Goal: Task Accomplishment & Management: Manage account settings

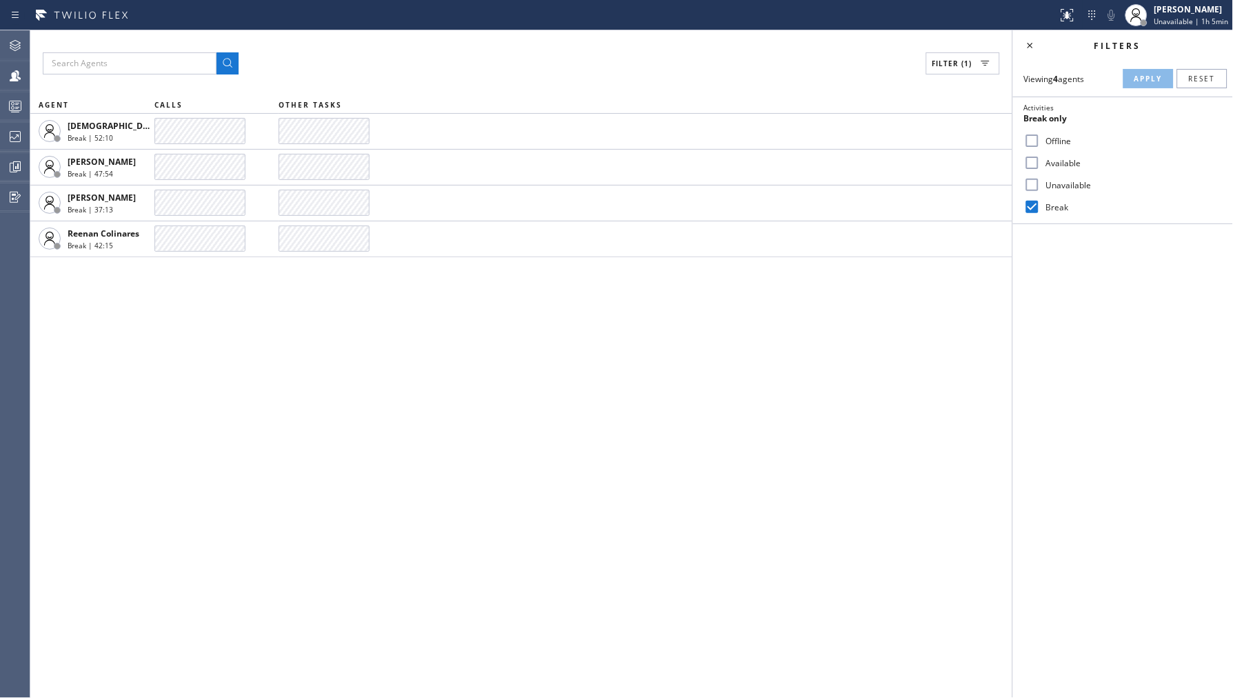
click at [1043, 181] on label "Unavailable" at bounding box center [1131, 185] width 181 height 12
click at [1041, 181] on input "Unavailable" at bounding box center [1032, 185] width 17 height 17
checkbox input "true"
drag, startPoint x: 1040, startPoint y: 201, endPoint x: 1124, endPoint y: 114, distance: 121.4
click at [1043, 200] on div "Break" at bounding box center [1123, 207] width 220 height 22
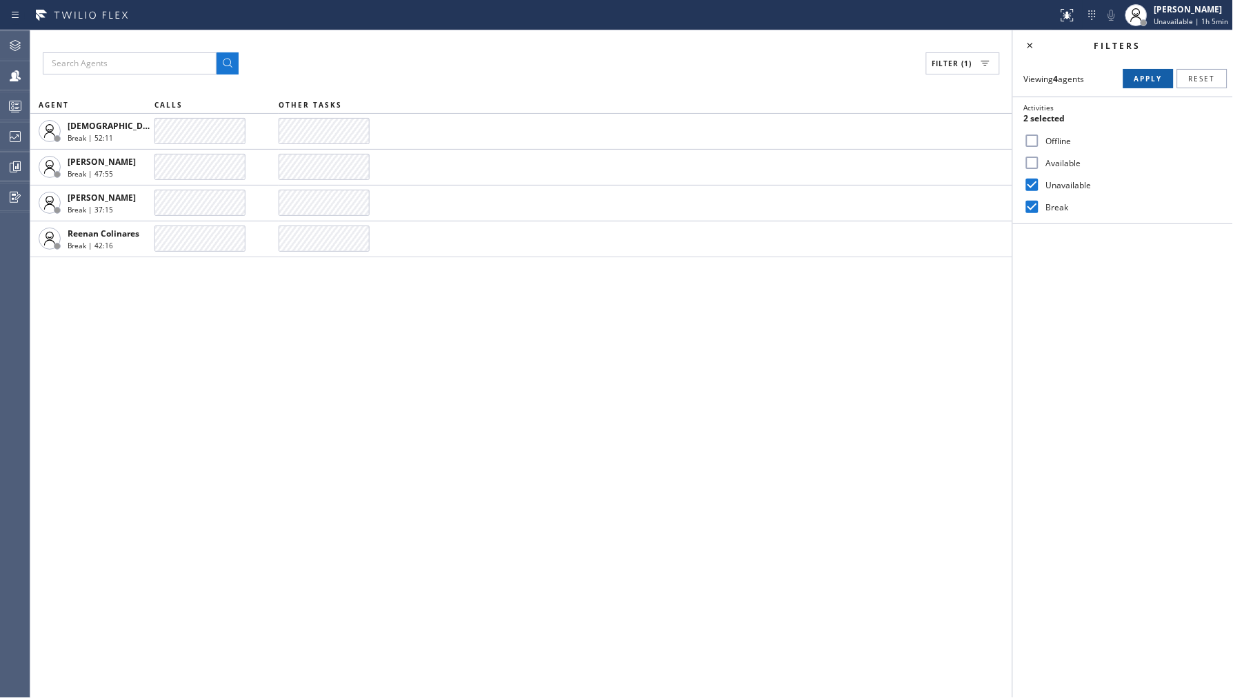
click at [1154, 69] on button "Apply" at bounding box center [1148, 78] width 50 height 19
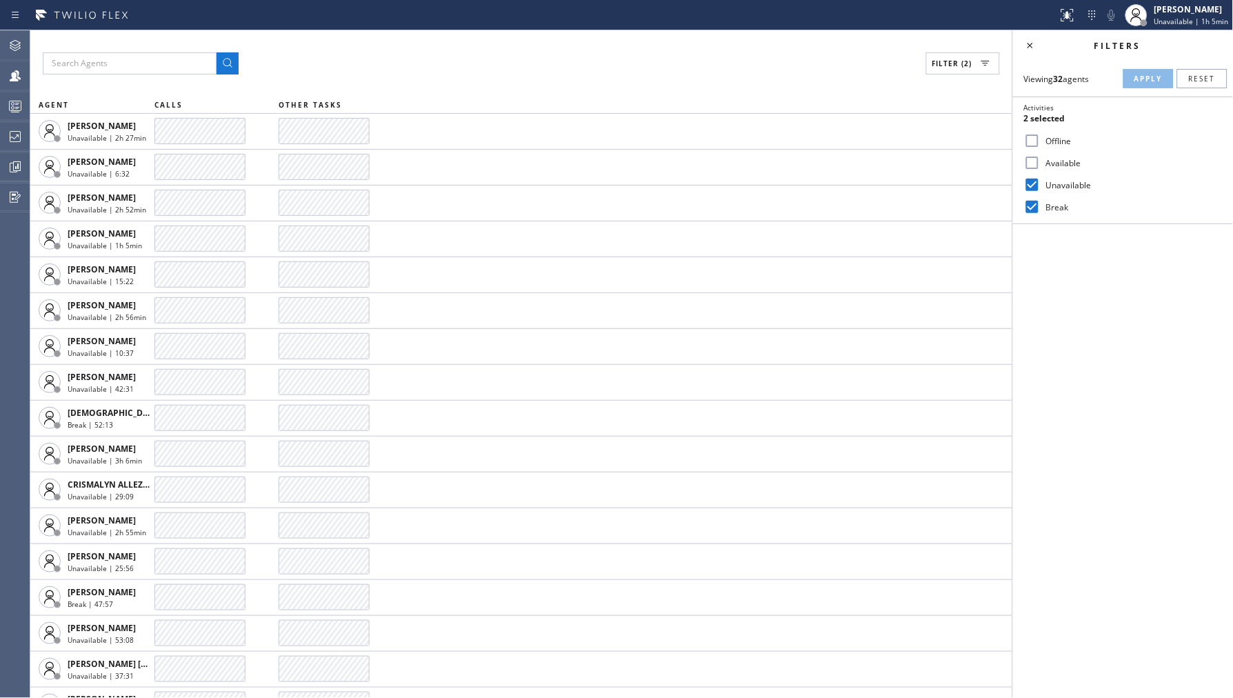
click at [1055, 200] on div "Break" at bounding box center [1123, 207] width 220 height 22
click at [1055, 201] on label "Break" at bounding box center [1131, 207] width 181 height 12
click at [1041, 201] on input "Break" at bounding box center [1032, 207] width 17 height 17
click at [1143, 77] on span "Apply" at bounding box center [1148, 79] width 28 height 10
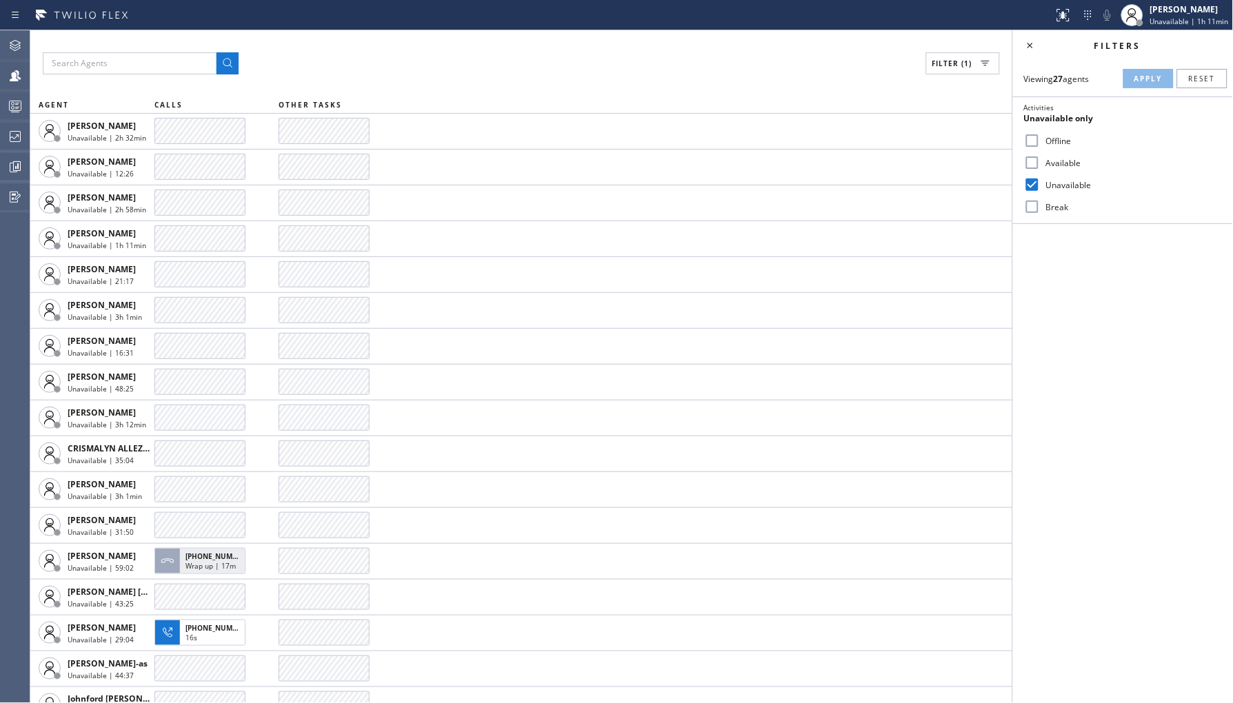
click at [1047, 210] on label "Break" at bounding box center [1131, 207] width 181 height 12
click at [1041, 210] on input "Break" at bounding box center [1032, 207] width 17 height 17
click at [1125, 107] on div "Activities" at bounding box center [1123, 108] width 198 height 10
click at [1141, 81] on span "Apply" at bounding box center [1148, 79] width 28 height 10
click at [1054, 201] on label "Break" at bounding box center [1131, 207] width 181 height 12
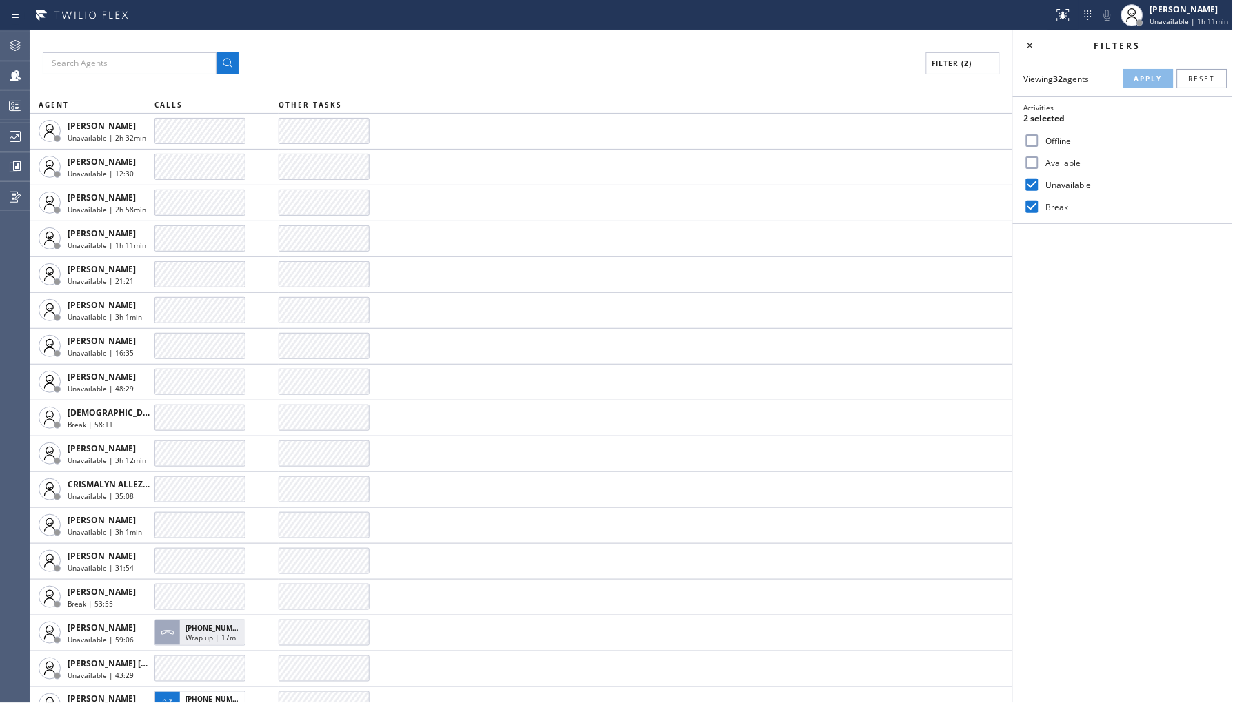
click at [1041, 201] on input "Break" at bounding box center [1032, 207] width 17 height 17
checkbox input "false"
click at [1143, 83] on span "Apply" at bounding box center [1148, 79] width 28 height 10
click at [10, 139] on icon at bounding box center [15, 136] width 17 height 17
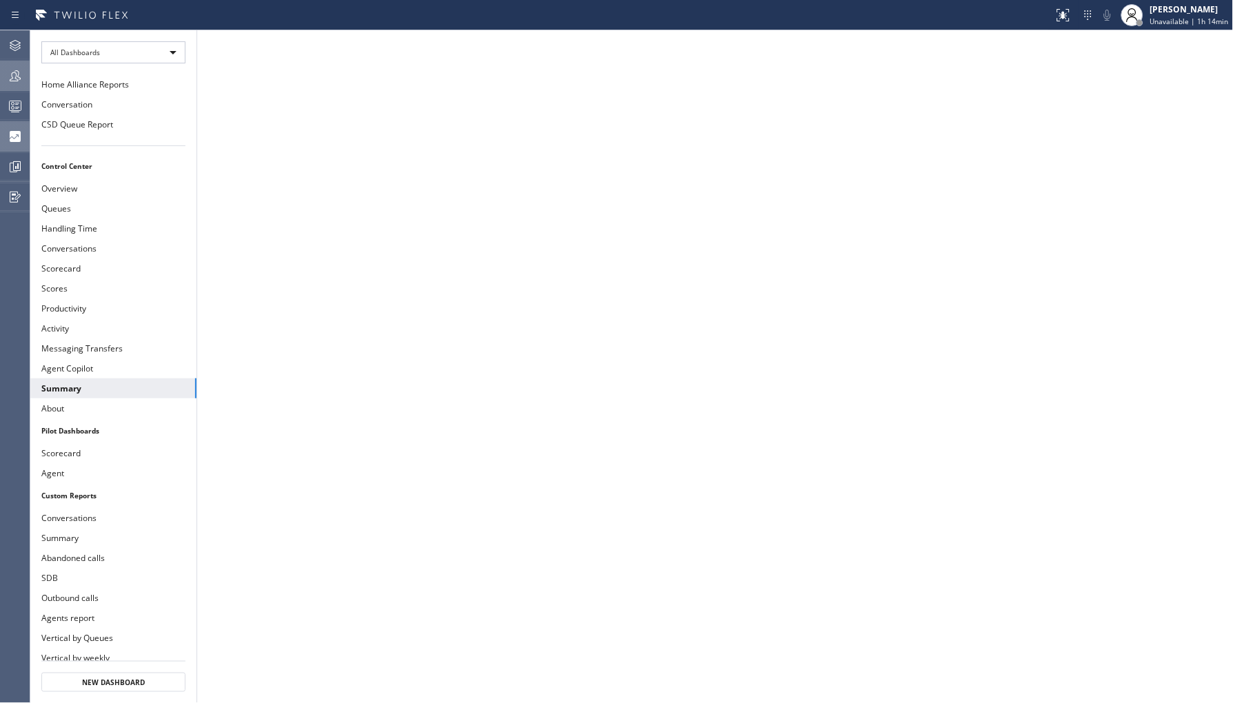
click at [17, 79] on icon at bounding box center [15, 76] width 17 height 17
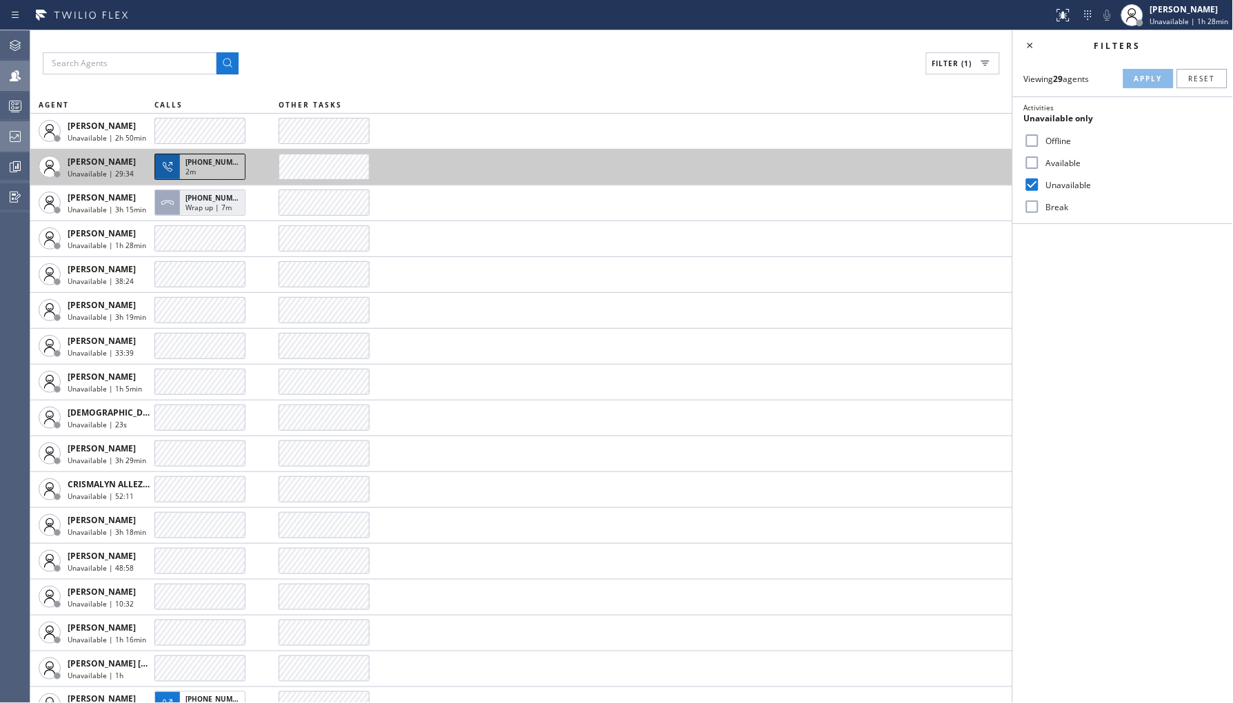
click at [202, 177] on div "2m" at bounding box center [213, 173] width 54 height 12
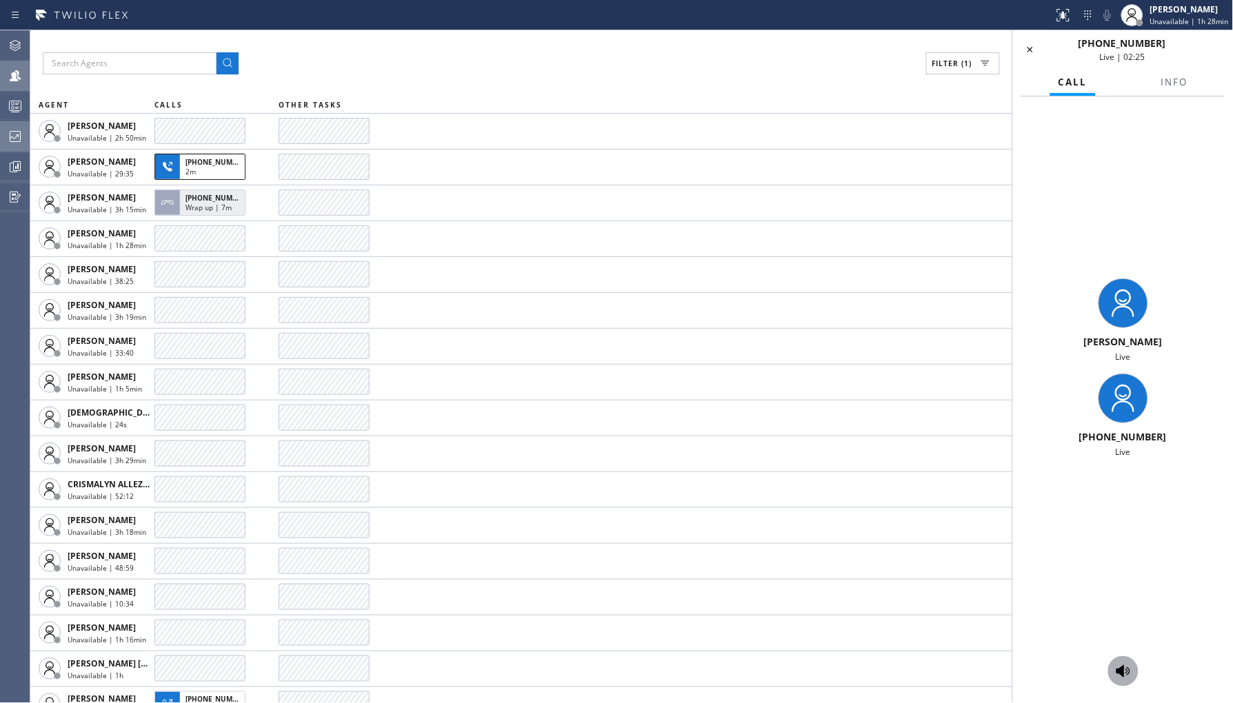
click at [1121, 664] on icon at bounding box center [1123, 671] width 17 height 17
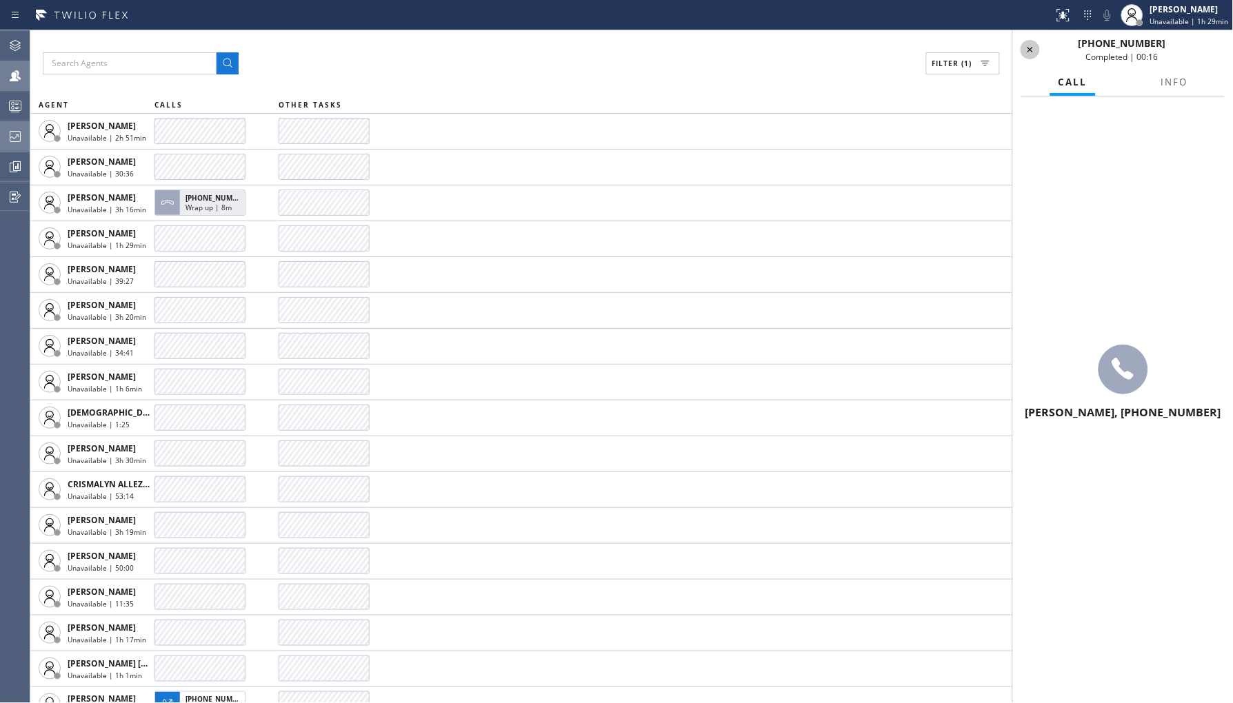
click at [1023, 50] on icon at bounding box center [1030, 49] width 17 height 17
